Goal: Task Accomplishment & Management: Complete application form

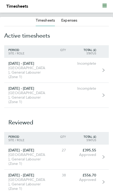
click at [15, 68] on div "[GEOGRAPHIC_DATA], General Labourer (Zone 1)" at bounding box center [27, 72] width 46 height 13
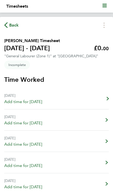
click at [9, 98] on div "[DATE]" at bounding box center [23, 95] width 38 height 6
select select "30"
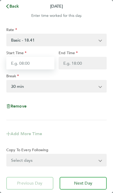
click at [21, 67] on input "Start Time" at bounding box center [30, 63] width 48 height 13
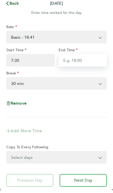
click at [82, 62] on input "End Time" at bounding box center [83, 63] width 48 height 13
type input "07:30"
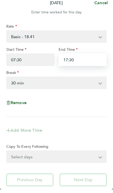
type input "17:30"
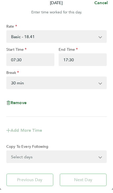
click at [22, 86] on select "0 min 15 min 30 min 45 min 60 min 75 min 90 min" at bounding box center [53, 87] width 93 height 12
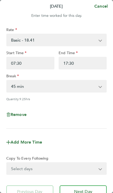
click at [29, 89] on select "0 min 15 min 30 min 45 min 60 min 75 min 90 min" at bounding box center [53, 87] width 93 height 12
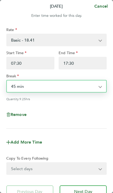
select select "30"
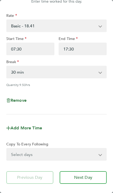
scroll to position [26, 0]
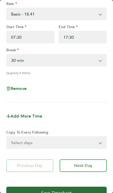
click at [89, 165] on span "Next Day" at bounding box center [83, 165] width 18 height 5
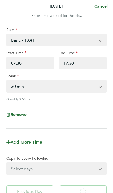
scroll to position [0, 0]
select select "30"
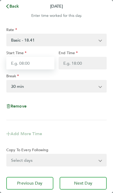
click at [38, 62] on input "Start Time" at bounding box center [30, 63] width 48 height 13
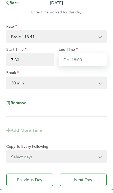
click at [84, 63] on input "End Time" at bounding box center [83, 63] width 48 height 13
type input "07:30"
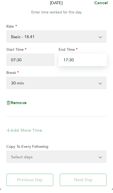
type input "17:30"
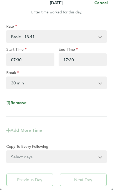
click at [32, 81] on select "0 min 15 min 30 min 45 min 60 min 75 min 90 min" at bounding box center [53, 87] width 93 height 12
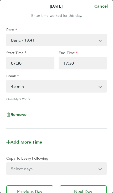
click at [28, 88] on select "0 min 15 min 30 min 45 min 60 min 75 min 90 min" at bounding box center [53, 87] width 93 height 12
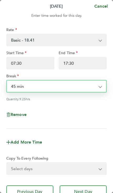
select select "30"
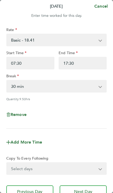
scroll to position [20, 0]
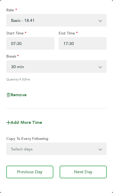
click at [81, 169] on button "Next Day" at bounding box center [83, 172] width 47 height 13
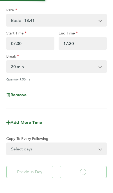
select select "30"
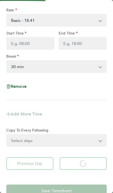
select select "30"
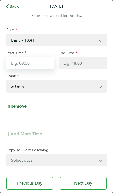
click at [36, 67] on input "Start Time" at bounding box center [30, 63] width 48 height 13
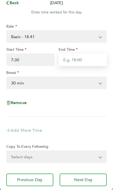
click at [72, 58] on input "End Time" at bounding box center [83, 63] width 48 height 13
type input "07:30"
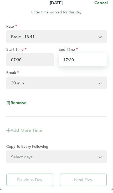
type input "17:30"
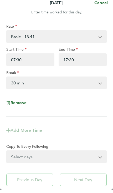
click at [27, 84] on select "0 min 15 min 30 min 45 min 60 min 75 min 90 min" at bounding box center [53, 87] width 93 height 12
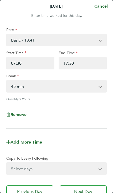
click at [25, 90] on select "0 min 15 min 30 min 45 min 60 min 75 min 90 min" at bounding box center [53, 87] width 93 height 12
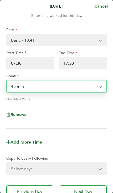
select select "30"
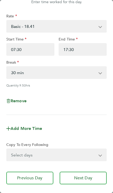
scroll to position [13, 0]
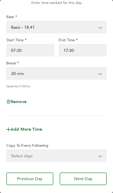
click at [81, 179] on span "Next Day" at bounding box center [83, 179] width 18 height 5
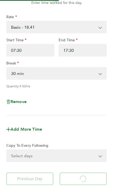
select select "30"
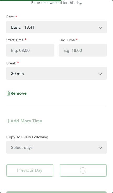
select select "30"
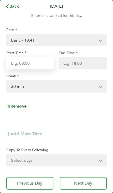
click at [37, 64] on input "Start Time" at bounding box center [30, 63] width 48 height 13
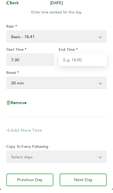
click at [74, 62] on input "End Time" at bounding box center [83, 63] width 48 height 13
type input "07:30"
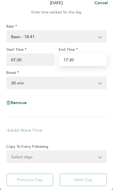
type input "17:30"
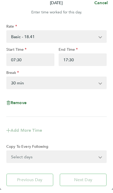
click at [29, 85] on select "0 min 15 min 30 min 45 min 60 min 75 min 90 min" at bounding box center [53, 87] width 93 height 12
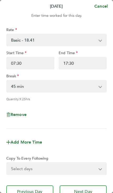
click at [23, 89] on select "0 min 15 min 30 min 45 min 60 min 75 min 90 min" at bounding box center [53, 87] width 93 height 12
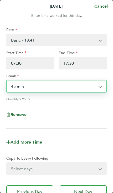
select select "30"
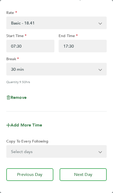
scroll to position [17, 0]
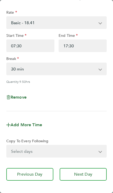
click at [87, 174] on span "Next Day" at bounding box center [83, 174] width 18 height 5
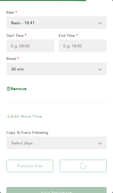
select select "30"
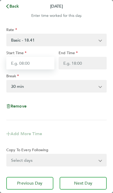
click at [31, 62] on input "Start Time" at bounding box center [30, 63] width 48 height 13
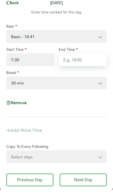
click at [74, 58] on input "End Time" at bounding box center [83, 63] width 48 height 13
type input "07:30"
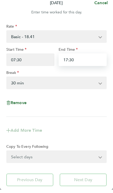
type input "17:30"
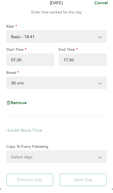
click at [30, 84] on select "0 min 15 min 30 min 45 min 60 min 75 min 90 min" at bounding box center [53, 87] width 93 height 12
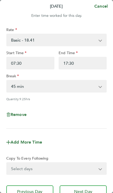
click at [30, 86] on select "0 min 15 min 30 min 45 min 60 min 75 min 90 min" at bounding box center [53, 87] width 93 height 12
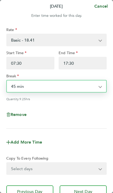
select select "30"
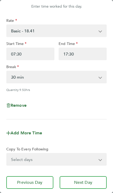
scroll to position [10, 0]
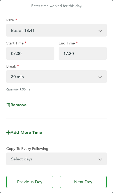
click at [88, 179] on button "Next Day" at bounding box center [83, 182] width 47 height 13
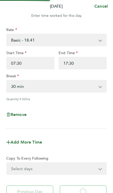
scroll to position [0, 0]
select select "30"
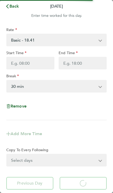
select select "30"
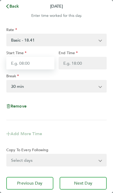
click at [30, 61] on input "Start Time" at bounding box center [30, 63] width 48 height 13
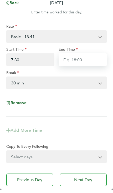
click at [77, 58] on input "End Time" at bounding box center [83, 63] width 48 height 13
type input "07:30"
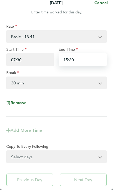
type input "15:30"
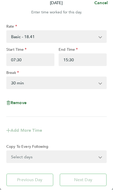
click at [27, 81] on select "0 min 15 min 30 min 45 min 60 min 75 min 90 min" at bounding box center [53, 87] width 93 height 12
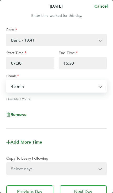
click at [25, 87] on select "0 min 15 min 30 min 45 min 60 min 75 min 90 min" at bounding box center [53, 87] width 93 height 12
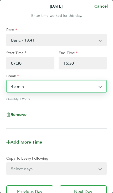
select select "30"
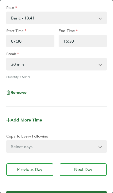
scroll to position [27, 0]
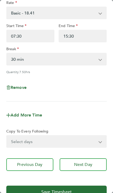
click at [90, 166] on span "Next Day" at bounding box center [83, 164] width 18 height 5
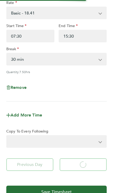
select select "30"
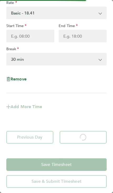
select select "30"
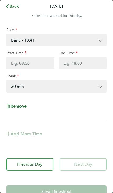
click at [8, 3] on button "Back" at bounding box center [12, 6] width 25 height 11
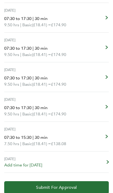
scroll to position [165, 0]
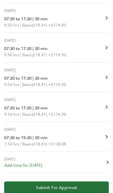
click at [63, 187] on span "Submit For Approval" at bounding box center [56, 187] width 41 height 5
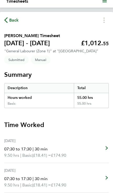
scroll to position [0, 0]
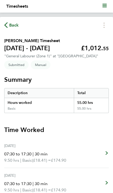
click at [8, 22] on span "Back" at bounding box center [11, 24] width 15 height 5
